Goal: Task Accomplishment & Management: Use online tool/utility

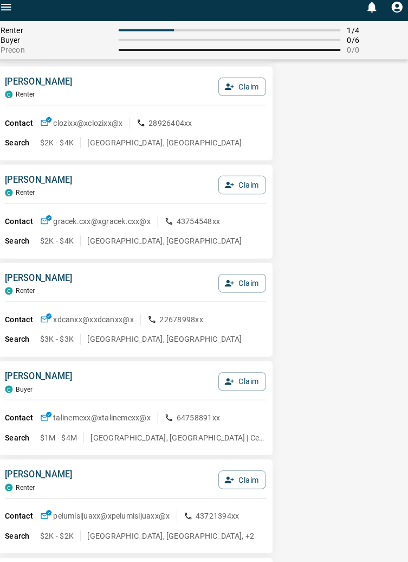
scroll to position [151, 0]
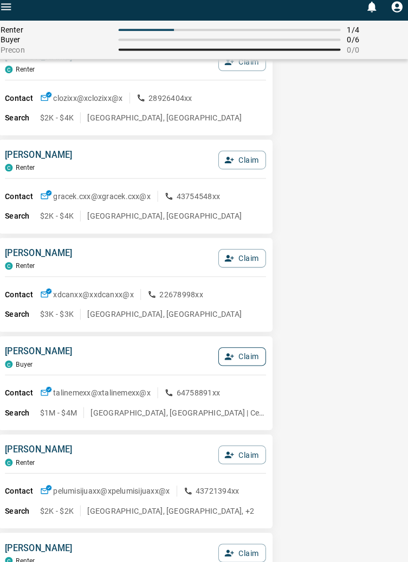
click at [245, 368] on button "Claim" at bounding box center [244, 359] width 47 height 18
click at [235, 368] on button "Confirm Claim" at bounding box center [229, 359] width 78 height 18
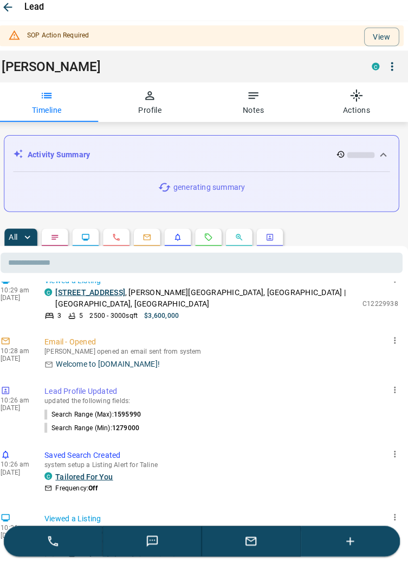
scroll to position [0, 0]
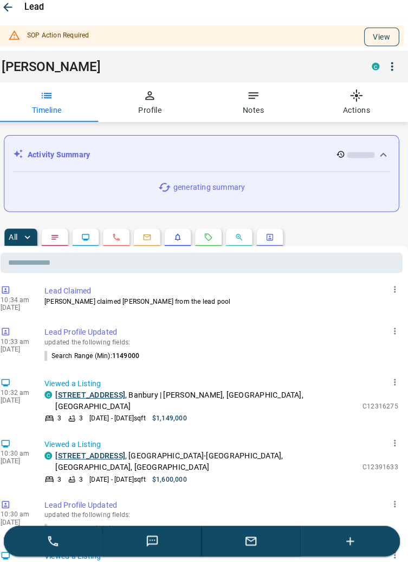
click at [382, 44] on button "View" at bounding box center [382, 43] width 35 height 18
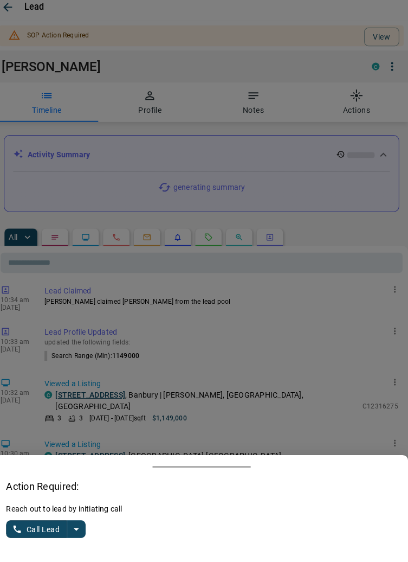
click at [84, 530] on icon "split button" at bounding box center [80, 529] width 13 height 13
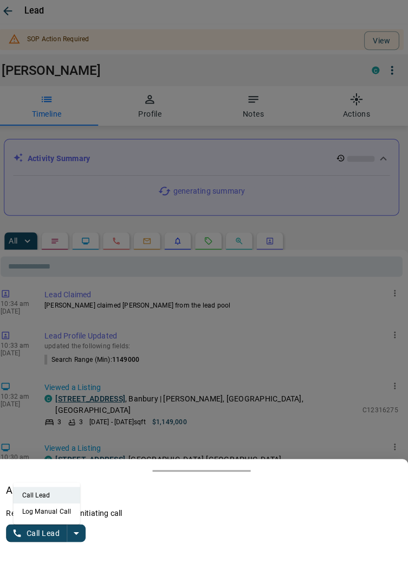
click at [60, 507] on li "Log Manual Call" at bounding box center [51, 508] width 66 height 16
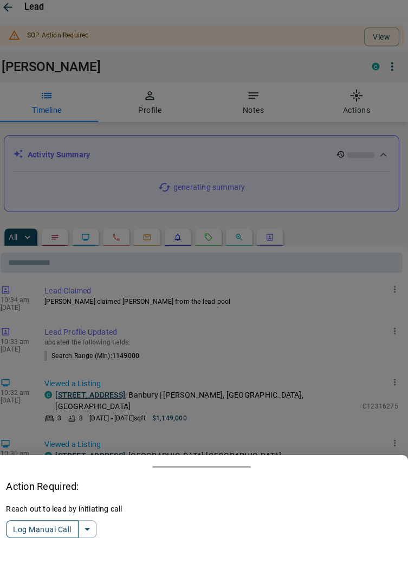
click at [35, 526] on button "Log Manual Call" at bounding box center [47, 529] width 72 height 17
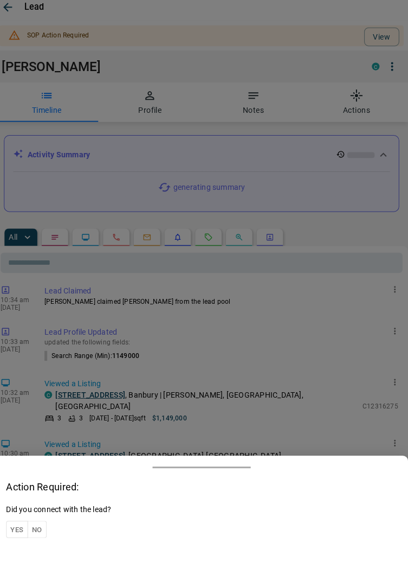
click at [21, 528] on button "Yes" at bounding box center [22, 529] width 22 height 17
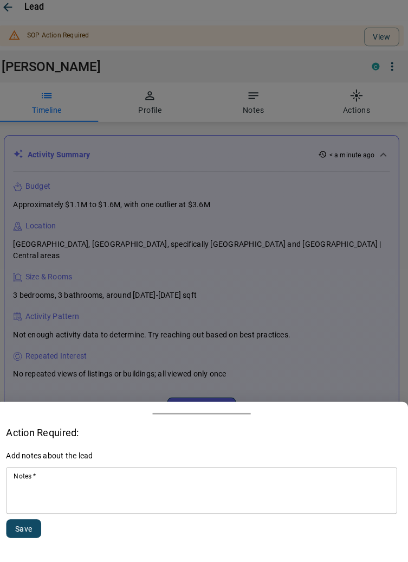
click at [85, 491] on textarea "Notes   *" at bounding box center [203, 491] width 371 height 37
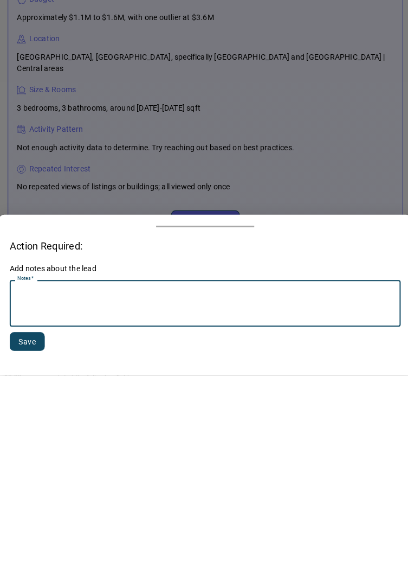
scroll to position [114, 0]
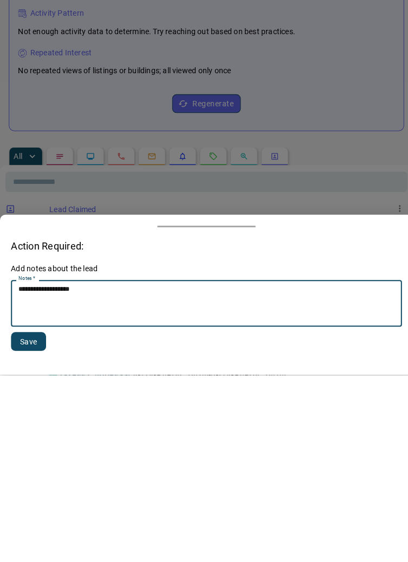
type textarea "**********"
click at [34, 524] on button "Save" at bounding box center [28, 528] width 35 height 18
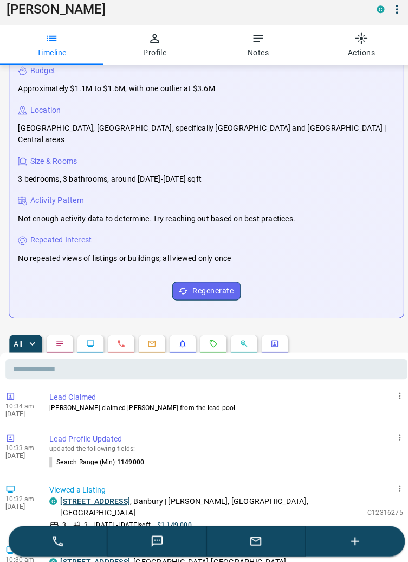
scroll to position [0, 0]
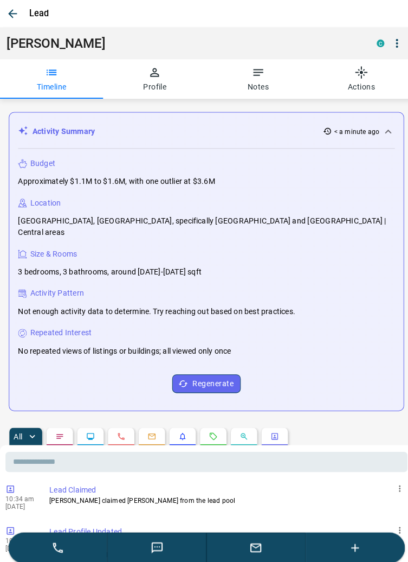
click at [10, 13] on icon "button" at bounding box center [12, 13] width 9 height 9
